Goal: Task Accomplishment & Management: Manage account settings

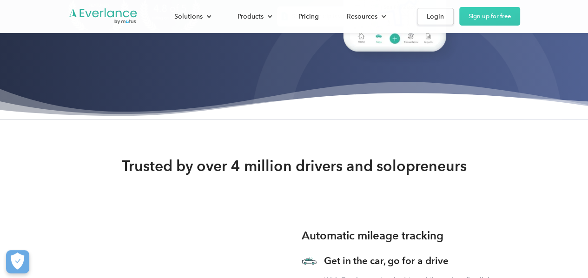
scroll to position [279, 0]
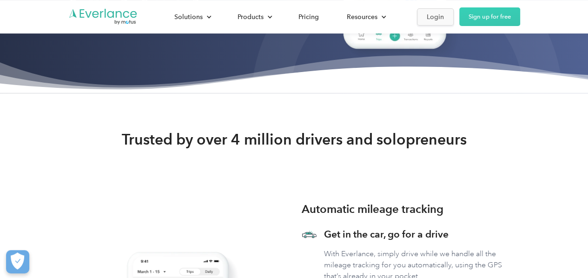
click at [439, 20] on div "Login" at bounding box center [435, 17] width 17 height 12
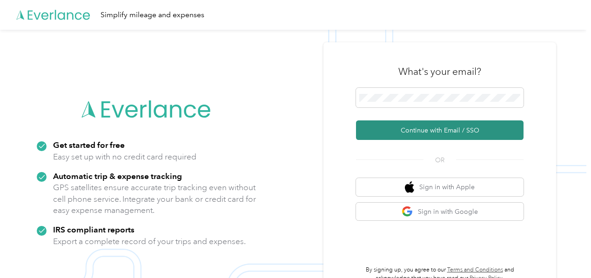
click at [430, 133] on button "Continue with Email / SSO" at bounding box center [439, 130] width 167 height 20
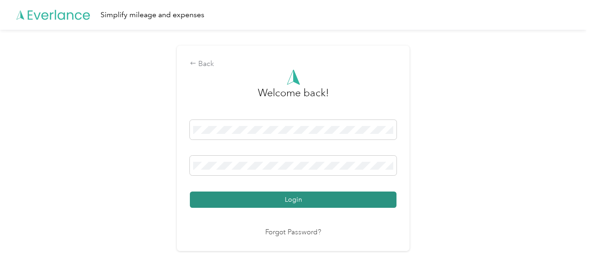
click at [296, 197] on button "Login" at bounding box center [293, 200] width 206 height 16
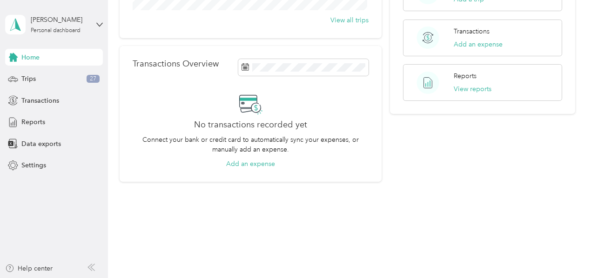
scroll to position [9, 0]
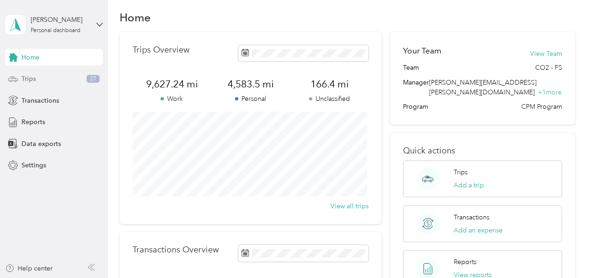
click at [27, 78] on span "Trips" at bounding box center [28, 79] width 14 height 10
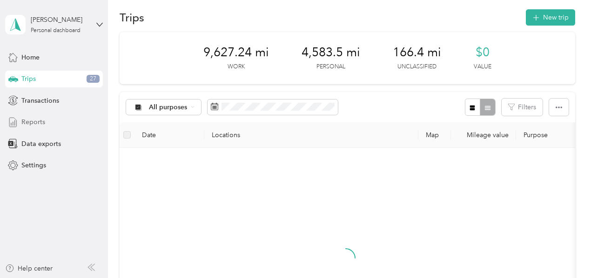
click at [44, 124] on span "Reports" at bounding box center [33, 122] width 24 height 10
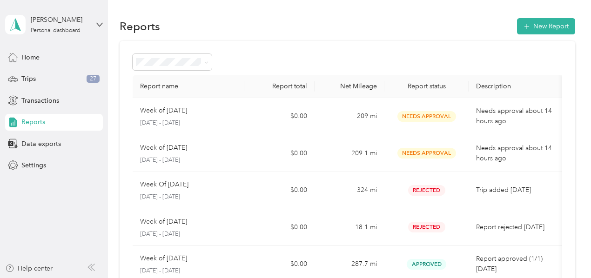
scroll to position [93, 0]
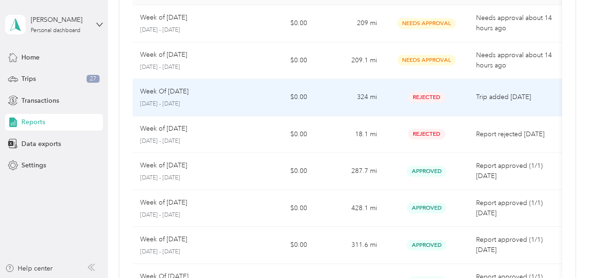
click at [175, 95] on p "Week Of [DATE]" at bounding box center [164, 92] width 48 height 10
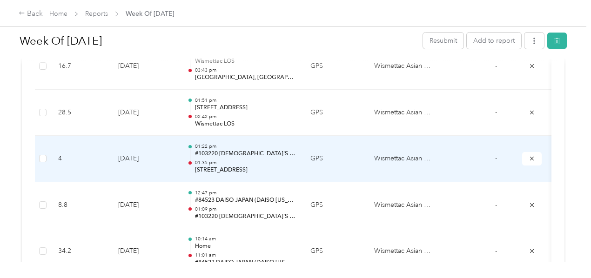
scroll to position [610, 0]
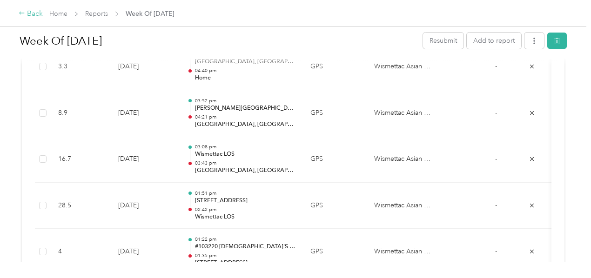
click at [37, 19] on div "Back" at bounding box center [31, 13] width 24 height 11
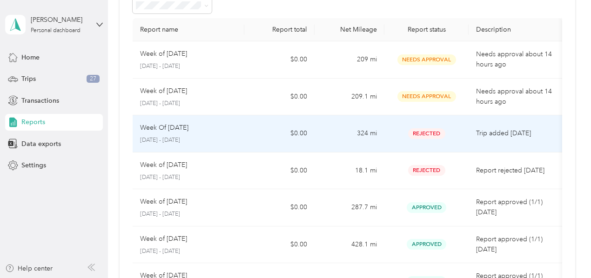
scroll to position [93, 0]
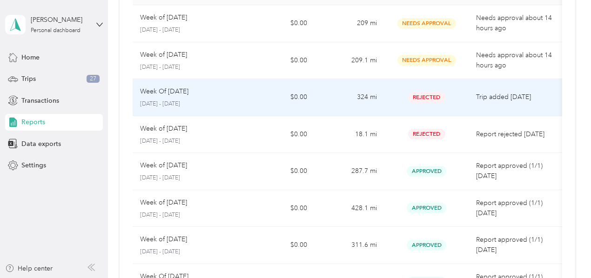
click at [164, 93] on p "Week Of [DATE]" at bounding box center [164, 92] width 48 height 10
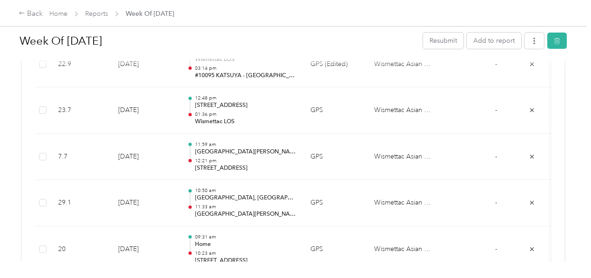
scroll to position [286, 0]
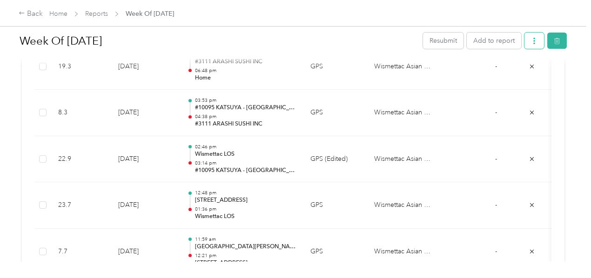
click at [532, 46] on button "button" at bounding box center [534, 41] width 20 height 16
click at [484, 43] on button "Add to report" at bounding box center [493, 41] width 54 height 16
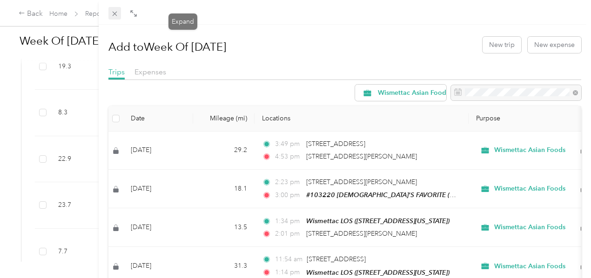
click at [121, 14] on span at bounding box center [114, 13] width 13 height 13
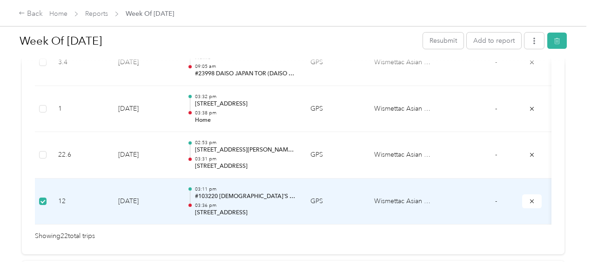
scroll to position [1195, 0]
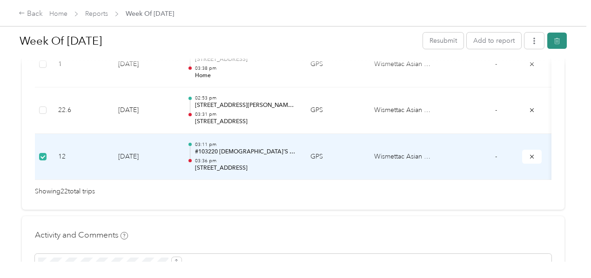
click at [554, 40] on icon "button" at bounding box center [556, 41] width 7 height 7
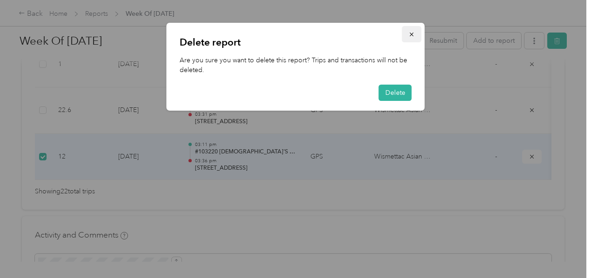
click at [410, 35] on icon "button" at bounding box center [411, 34] width 7 height 7
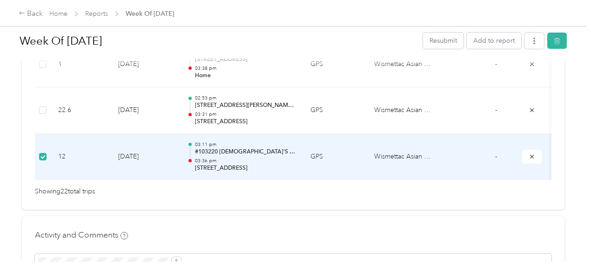
scroll to position [0, 156]
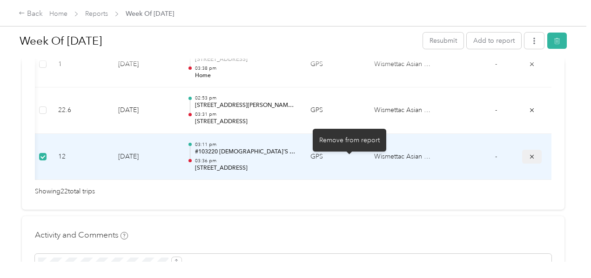
click at [528, 160] on icon "submit" at bounding box center [531, 156] width 7 height 7
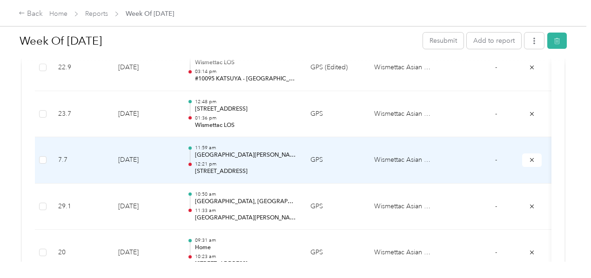
scroll to position [219, 0]
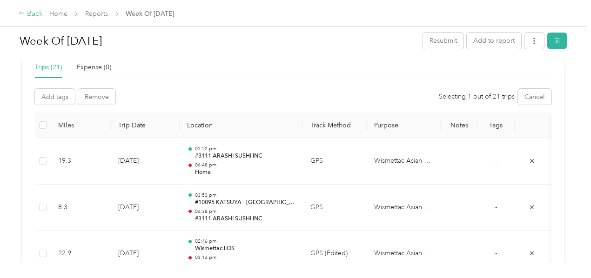
click at [33, 16] on div "Back" at bounding box center [31, 13] width 24 height 11
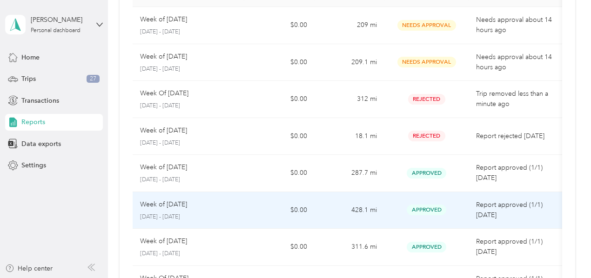
scroll to position [93, 0]
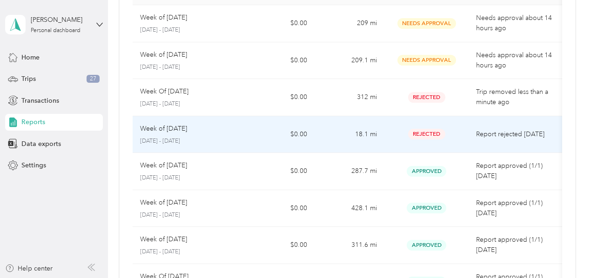
click at [179, 131] on p "Week of [DATE]" at bounding box center [163, 129] width 47 height 10
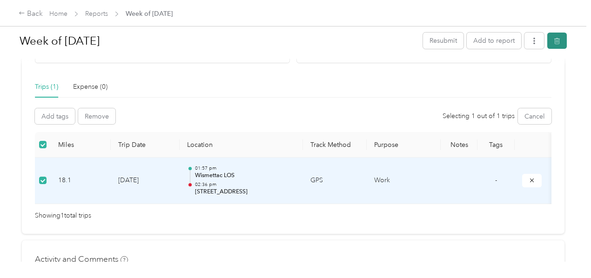
click at [558, 42] on icon "button" at bounding box center [558, 41] width 0 height 2
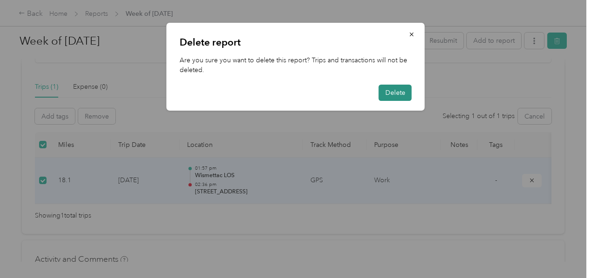
click at [392, 94] on button "Delete" at bounding box center [395, 93] width 33 height 16
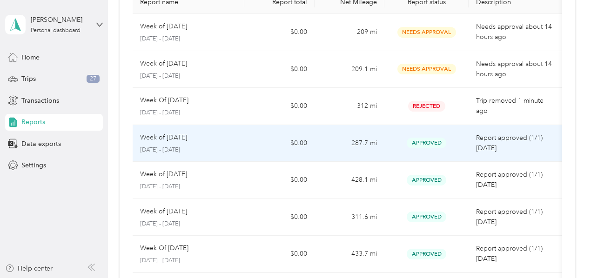
scroll to position [93, 0]
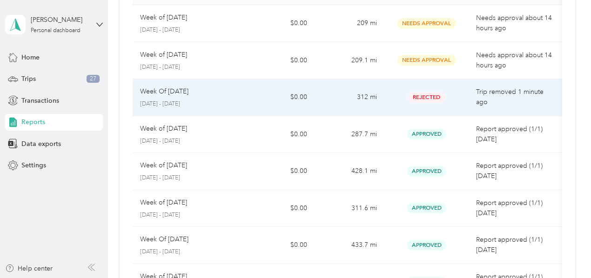
click at [188, 93] on p "Week Of [DATE]" at bounding box center [164, 92] width 48 height 10
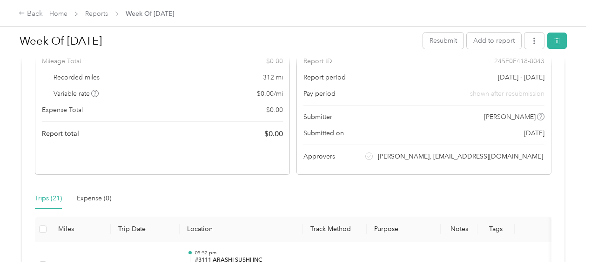
scroll to position [6, 0]
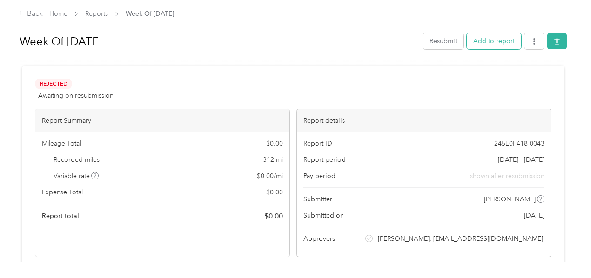
click at [499, 45] on button "Add to report" at bounding box center [493, 41] width 54 height 16
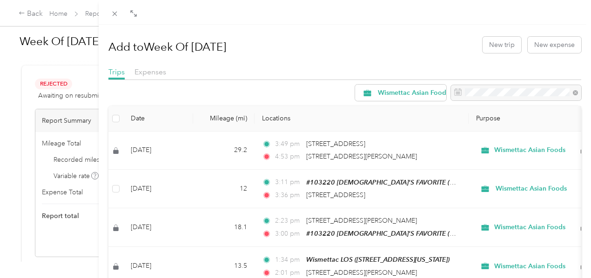
click at [353, 46] on div "Add to Week Of [DATE] New trip New expense" at bounding box center [344, 44] width 473 height 27
click at [119, 12] on icon at bounding box center [115, 14] width 8 height 8
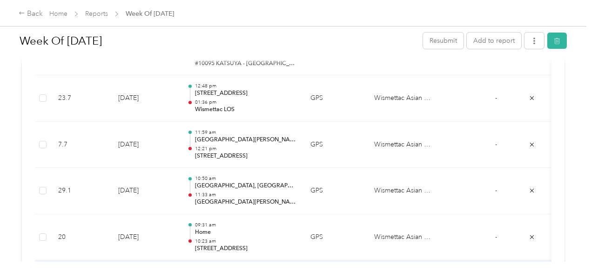
scroll to position [285, 0]
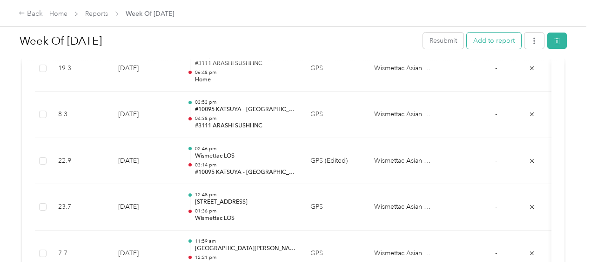
click at [487, 44] on button "Add to report" at bounding box center [493, 41] width 54 height 16
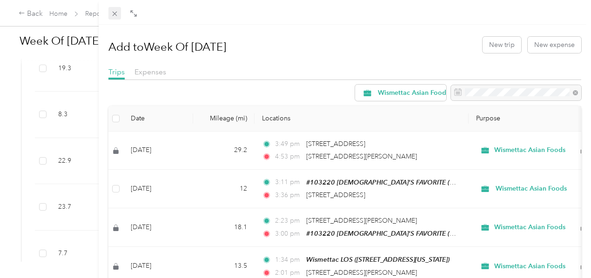
click at [119, 13] on icon at bounding box center [115, 14] width 8 height 8
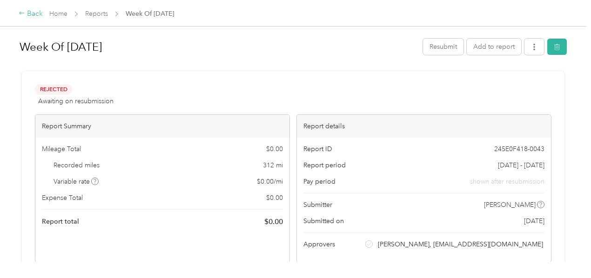
click at [34, 13] on div "Back" at bounding box center [31, 13] width 24 height 11
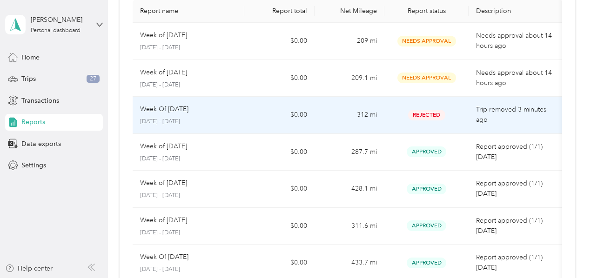
scroll to position [93, 0]
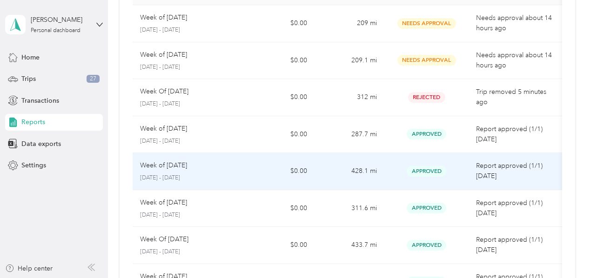
click at [187, 168] on p "Week of [DATE]" at bounding box center [163, 165] width 47 height 10
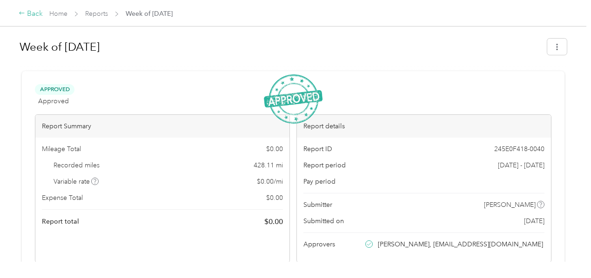
click at [29, 16] on div "Back" at bounding box center [31, 13] width 24 height 11
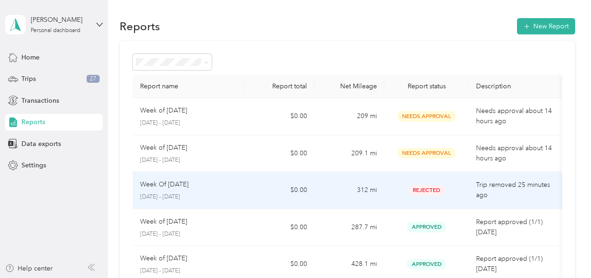
click at [183, 185] on p "Week Of [DATE]" at bounding box center [164, 185] width 48 height 10
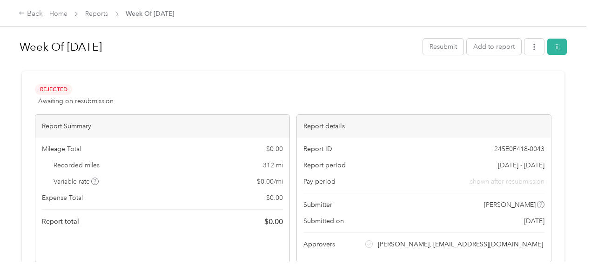
click at [93, 46] on h1 "Week Of [DATE]" at bounding box center [218, 47] width 397 height 22
click at [293, 93] on div "Rejected Awaiting on resubmission View activity & comments" at bounding box center [293, 95] width 516 height 22
click at [485, 52] on button "Add to report" at bounding box center [493, 47] width 54 height 16
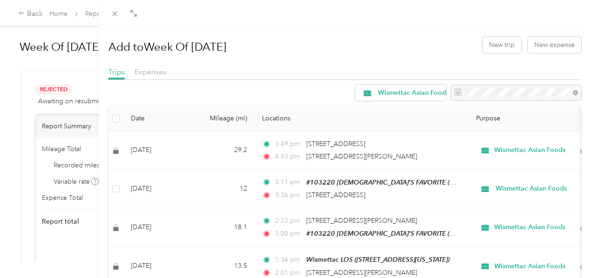
click at [414, 43] on div "Add to Week Of [DATE] New trip New expense" at bounding box center [344, 44] width 473 height 27
click at [493, 45] on button "New trip" at bounding box center [501, 45] width 39 height 16
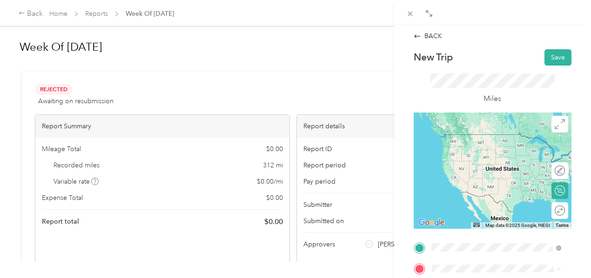
click at [488, 145] on div "TEAM Wismettac LOS [STREET_ADDRESS][US_STATE]" at bounding box center [495, 144] width 93 height 23
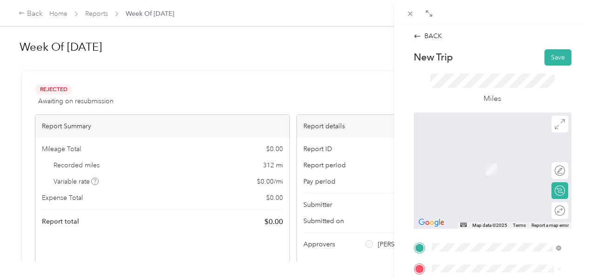
click at [505, 159] on span "[STREET_ADDRESS][US_STATE]" at bounding box center [495, 155] width 93 height 8
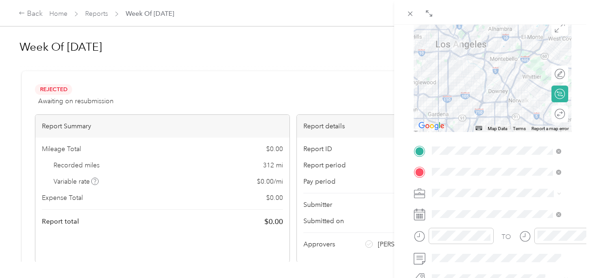
scroll to position [95, 0]
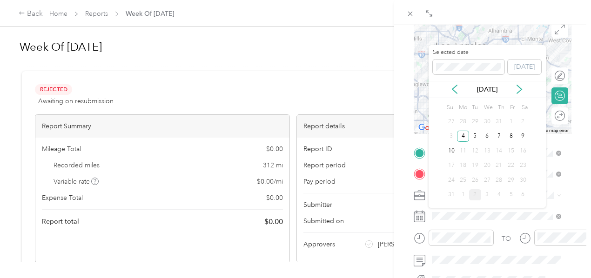
click at [461, 152] on div "11" at bounding box center [463, 151] width 12 height 12
click at [460, 152] on div "11" at bounding box center [463, 151] width 12 height 12
click at [465, 151] on div "11" at bounding box center [463, 151] width 12 height 12
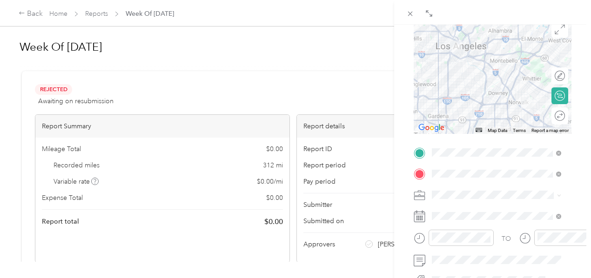
click at [496, 226] on div "TO Add photo" at bounding box center [492, 257] width 158 height 225
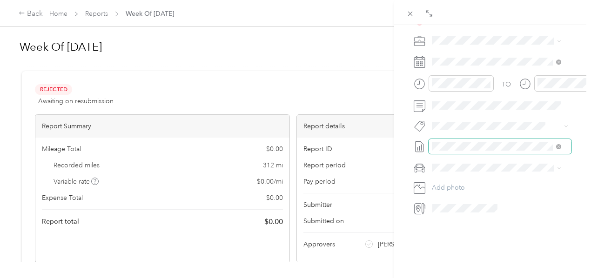
scroll to position [260, 0]
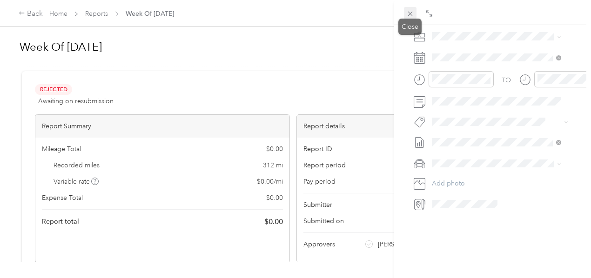
click at [406, 12] on icon at bounding box center [410, 14] width 8 height 8
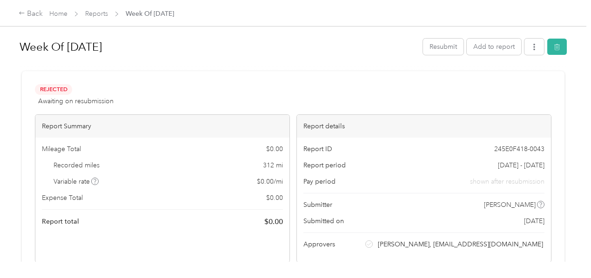
click at [498, 166] on span "[DATE] - [DATE]" at bounding box center [521, 165] width 47 height 10
click at [303, 167] on span "Report period" at bounding box center [324, 165] width 42 height 10
click at [534, 51] on button "button" at bounding box center [534, 47] width 20 height 16
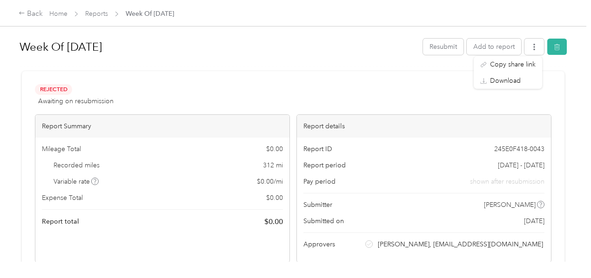
click at [386, 40] on h1 "Week Of [DATE]" at bounding box center [218, 47] width 397 height 22
click at [434, 51] on button "Resubmit" at bounding box center [443, 47] width 40 height 16
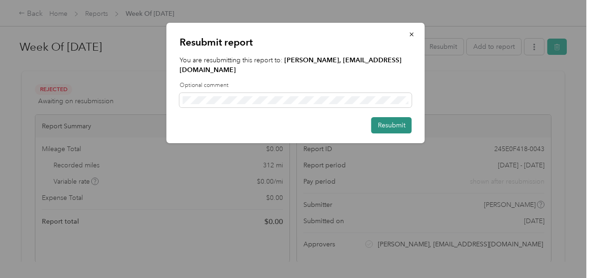
click at [400, 129] on button "Resubmit" at bounding box center [391, 125] width 40 height 16
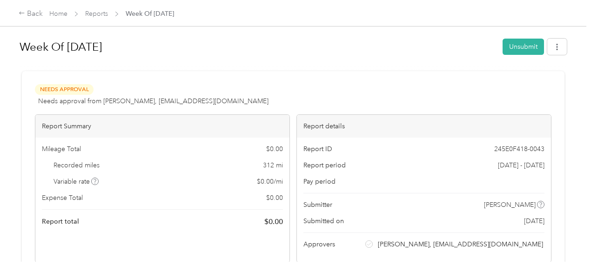
click at [95, 18] on span "Reports" at bounding box center [96, 14] width 23 height 10
click at [31, 11] on div "Back" at bounding box center [31, 13] width 24 height 11
